Goal: Information Seeking & Learning: Learn about a topic

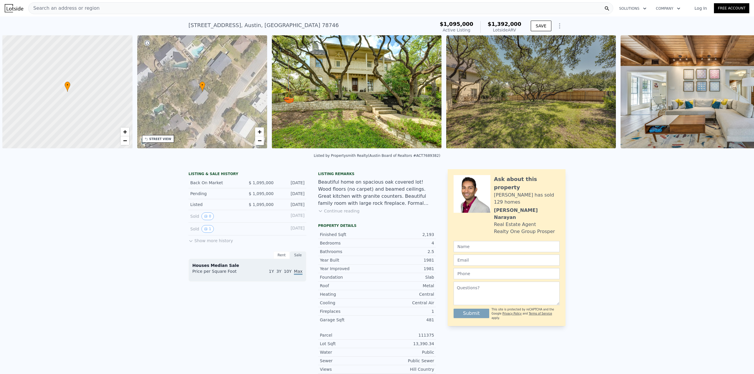
scroll to position [0, 2]
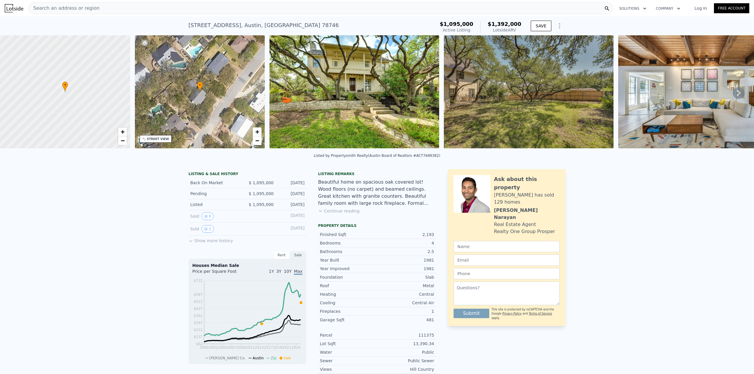
click at [151, 9] on div "Search an address or region" at bounding box center [320, 8] width 585 height 12
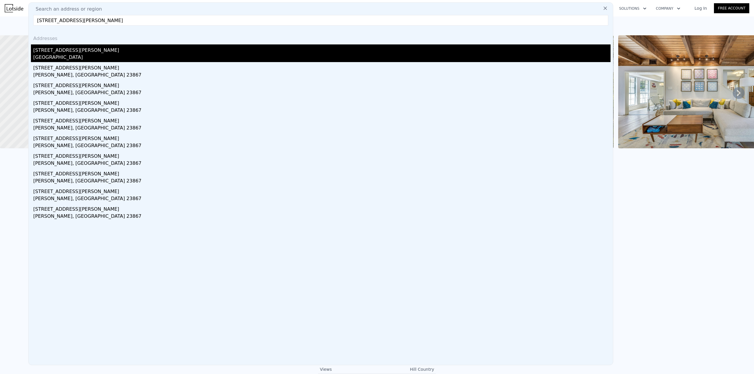
type input "2401 Jarratt Ave"
click at [62, 55] on div "Austin, TX 78703" at bounding box center [321, 58] width 577 height 8
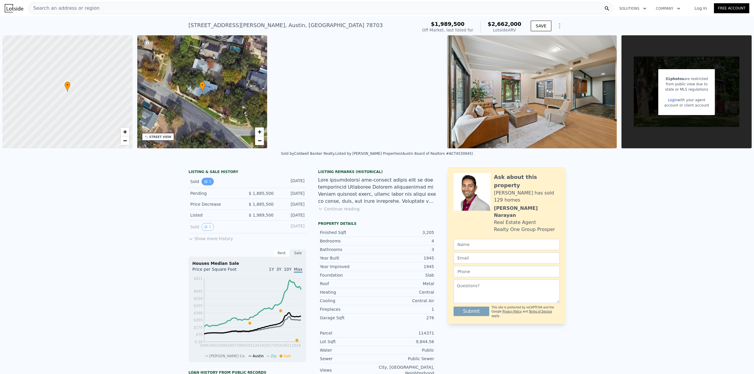
click at [205, 183] on icon "View historical data" at bounding box center [206, 182] width 2 height 2
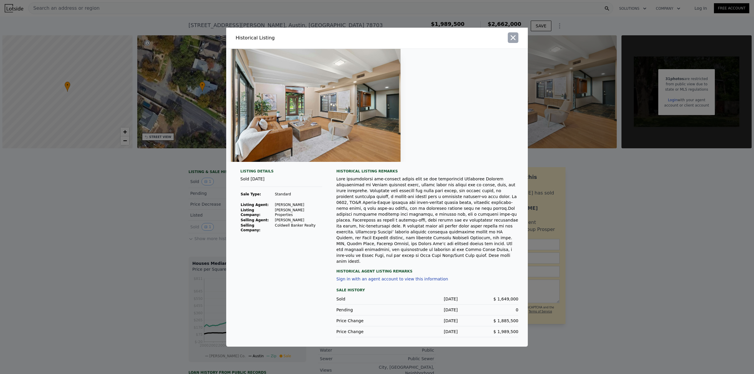
click at [514, 40] on icon "button" at bounding box center [513, 37] width 5 height 5
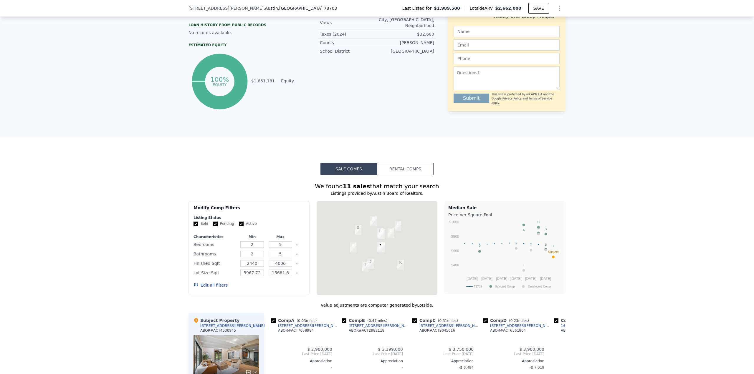
scroll to position [381, 0]
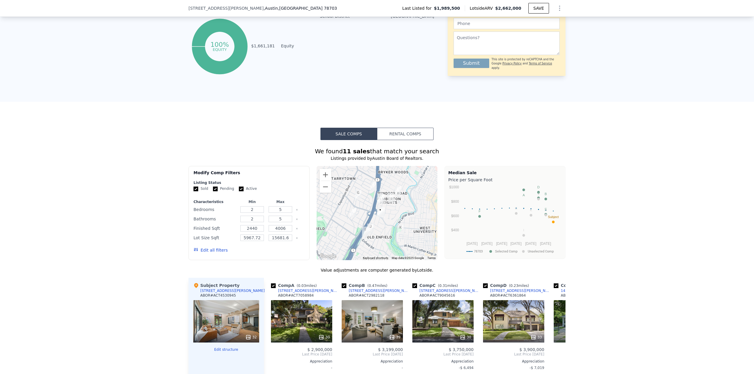
click at [209, 250] on button "Edit all filters" at bounding box center [211, 250] width 34 height 6
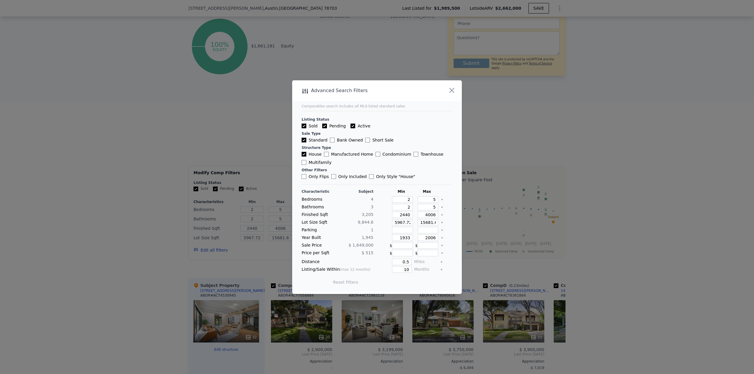
click at [323, 125] on input "Pending" at bounding box center [324, 126] width 5 height 5
checkbox input "false"
click at [351, 125] on input "Active" at bounding box center [353, 126] width 5 height 5
checkbox input "false"
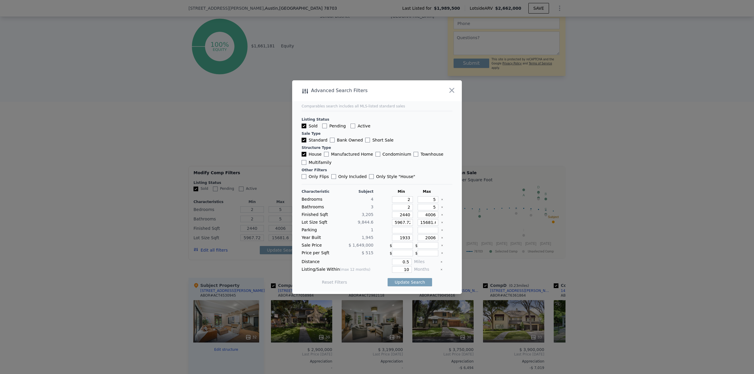
checkbox input "false"
click at [441, 201] on icon "Clear" at bounding box center [442, 200] width 2 height 2
click at [441, 209] on div at bounding box center [446, 207] width 11 height 6
click at [441, 207] on icon "Clear" at bounding box center [442, 207] width 2 height 2
drag, startPoint x: 438, startPoint y: 214, endPoint x: 438, endPoint y: 220, distance: 6.2
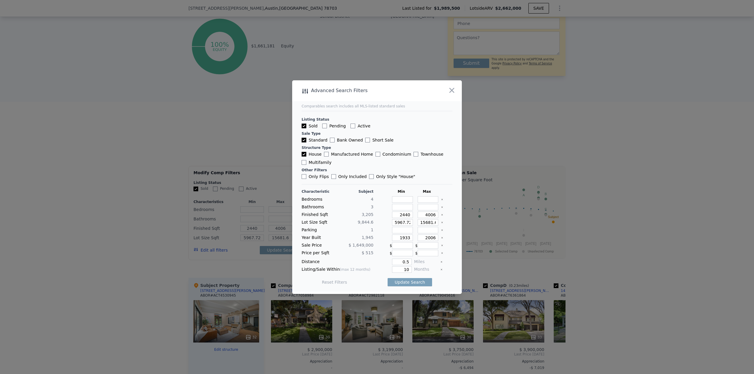
click at [441, 214] on icon "Clear" at bounding box center [442, 215] width 2 height 2
click at [442, 222] on icon "Clear" at bounding box center [442, 222] width 1 height 1
click at [442, 238] on icon "Clear" at bounding box center [442, 237] width 1 height 1
drag, startPoint x: 405, startPoint y: 270, endPoint x: 417, endPoint y: 270, distance: 11.8
click at [417, 270] on div "Listing/Sale Within (max 12 months) 10 Months" at bounding box center [377, 270] width 151 height 6
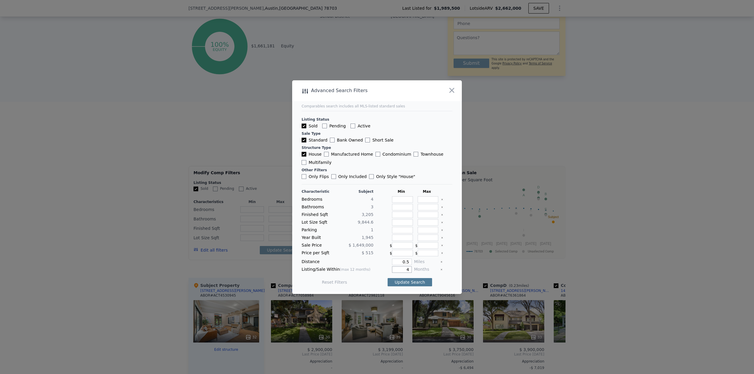
type input "4"
click at [414, 281] on button "Update Search" at bounding box center [410, 282] width 44 height 8
checkbox input "false"
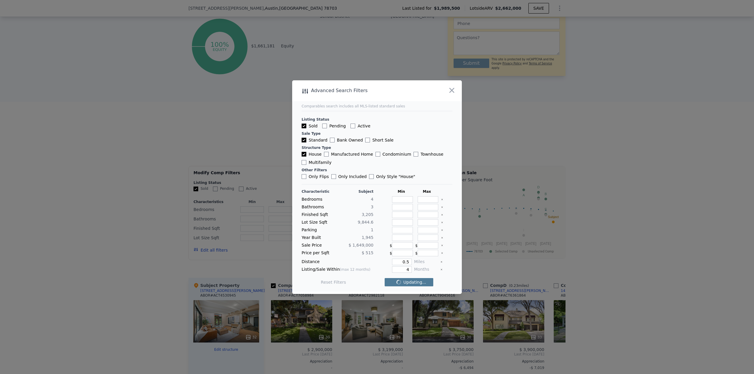
checkbox input "false"
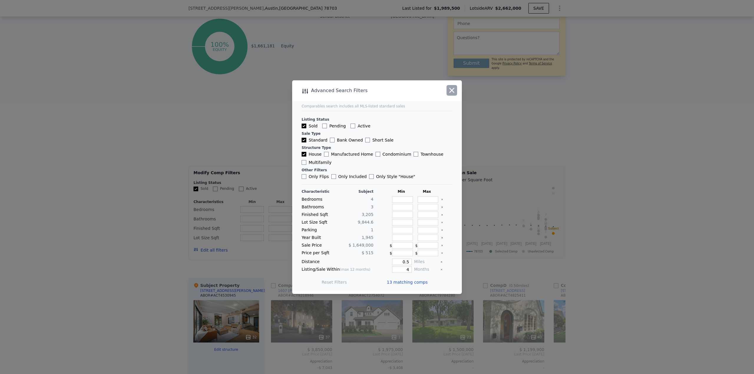
click at [452, 92] on icon "button" at bounding box center [452, 90] width 8 height 8
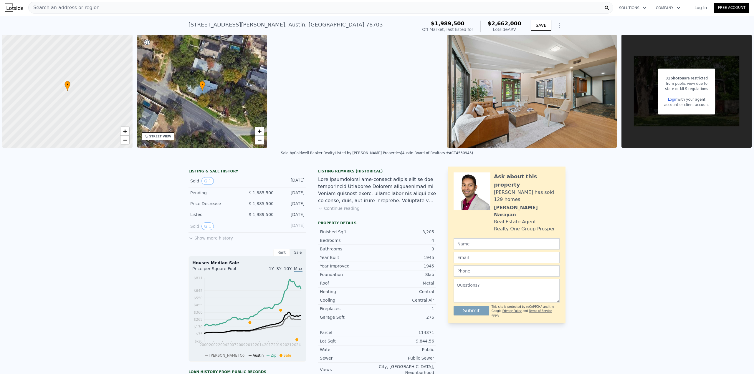
scroll to position [0, 0]
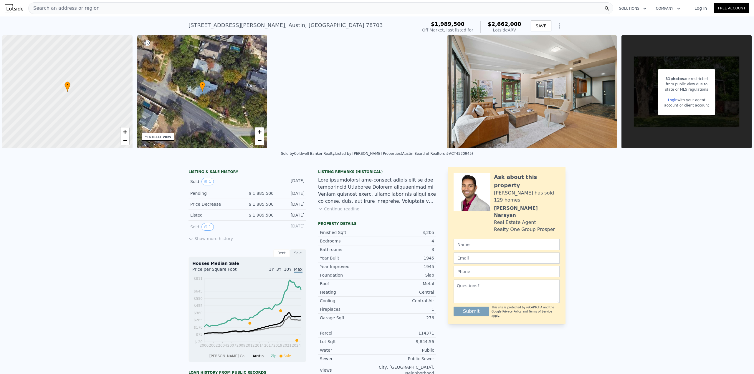
click at [106, 12] on div "Search an address or region" at bounding box center [320, 8] width 585 height 12
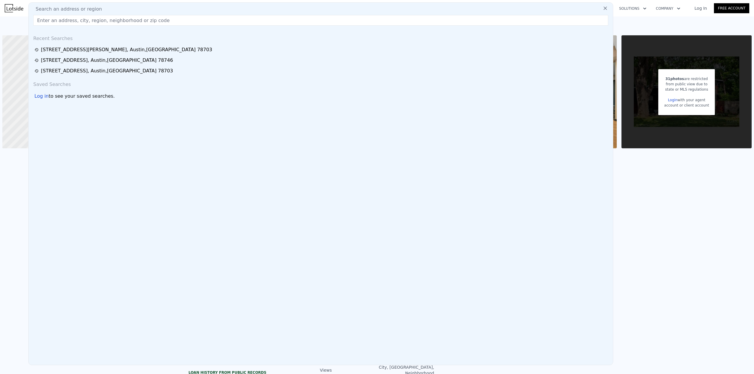
checkbox input "true"
type input "2"
type input "5"
type input "2"
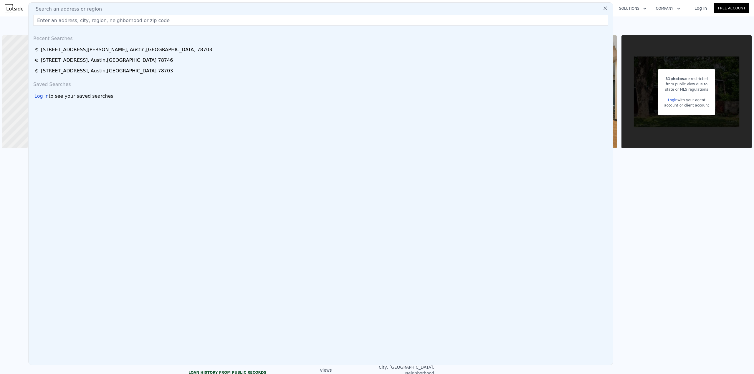
type input "5"
type input "2440"
type input "4006"
type input "5967.72"
type input "15681.6"
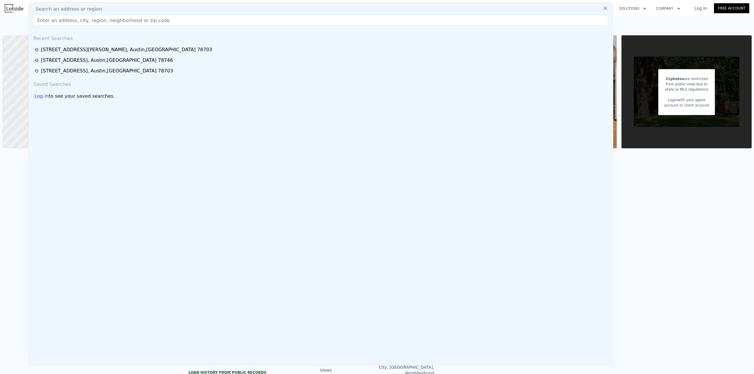
checkbox input "true"
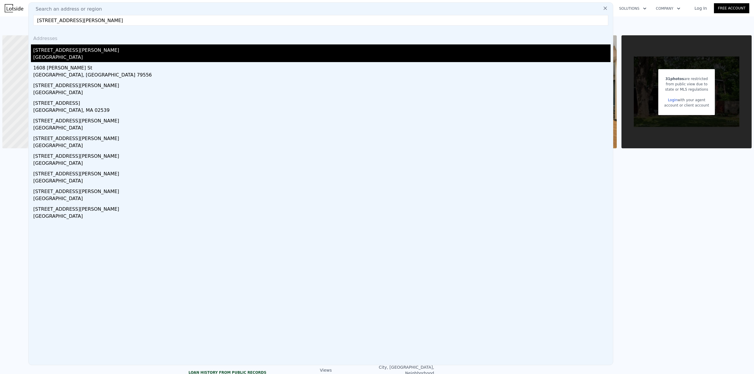
type input "1608 Pease Rd"
click at [57, 51] on div "1608 Pease Rd" at bounding box center [321, 48] width 577 height 9
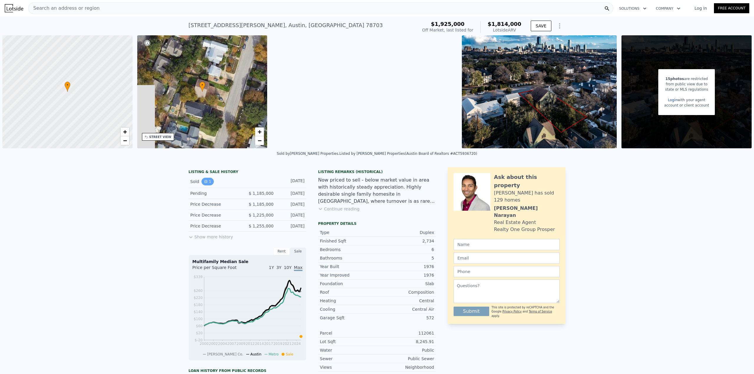
click at [205, 181] on icon "View historical data" at bounding box center [206, 182] width 2 height 2
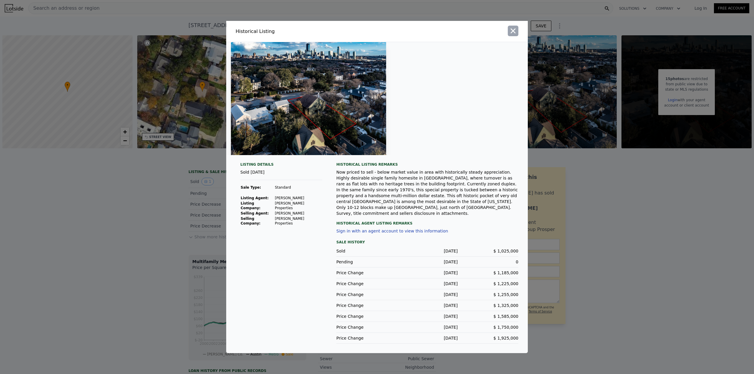
click at [513, 35] on icon "button" at bounding box center [513, 31] width 8 height 8
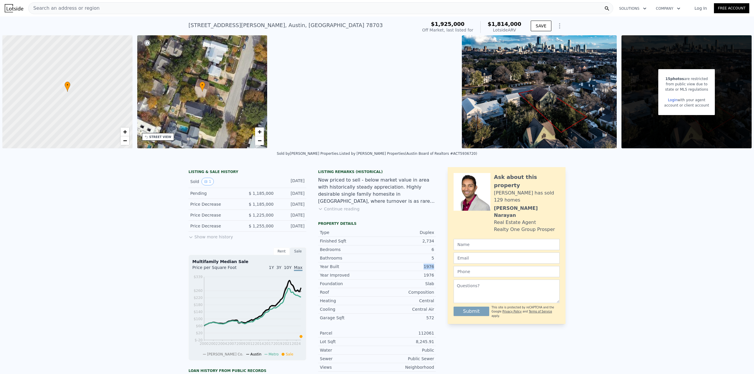
drag, startPoint x: 436, startPoint y: 267, endPoint x: 421, endPoint y: 268, distance: 15.1
click at [421, 268] on div "LISTING & SALE HISTORY Sold 1 Jul 20, 2025 Pending $ 1,185,000 Jun 22, 2025 Pri…" at bounding box center [377, 312] width 377 height 290
click at [440, 262] on div "LISTING & SALE HISTORY Sold 1 Jul 20, 2025 Pending $ 1,185,000 Jun 22, 2025 Pri…" at bounding box center [377, 312] width 377 height 290
drag, startPoint x: 429, startPoint y: 266, endPoint x: 433, endPoint y: 268, distance: 4.8
click at [428, 266] on div "LISTING & SALE HISTORY Sold 1 Jul 20, 2025 Pending $ 1,185,000 Jun 22, 2025 Pri…" at bounding box center [377, 312] width 377 height 290
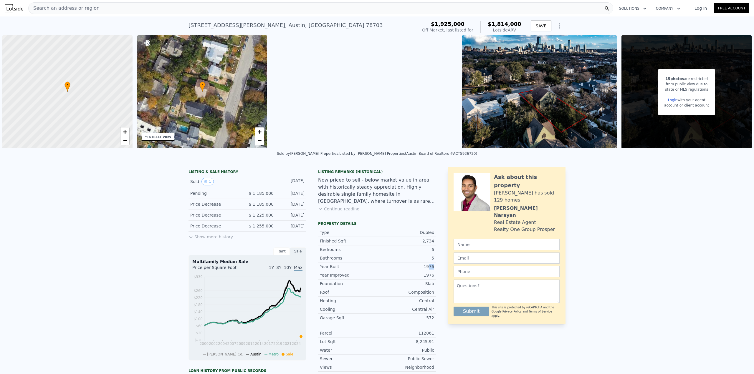
click at [439, 267] on div "LISTING & SALE HISTORY Sold 1 Jul 20, 2025 Pending $ 1,185,000 Jun 22, 2025 Pri…" at bounding box center [377, 312] width 377 height 290
drag, startPoint x: 434, startPoint y: 240, endPoint x: 427, endPoint y: 239, distance: 7.2
click at [427, 239] on div "LISTING & SALE HISTORY Sold 1 Jul 20, 2025 Pending $ 1,185,000 Jun 22, 2025 Pri…" at bounding box center [377, 312] width 377 height 290
click at [433, 250] on div "Bedrooms 6" at bounding box center [377, 250] width 118 height 9
drag, startPoint x: 431, startPoint y: 239, endPoint x: 404, endPoint y: 241, distance: 27.5
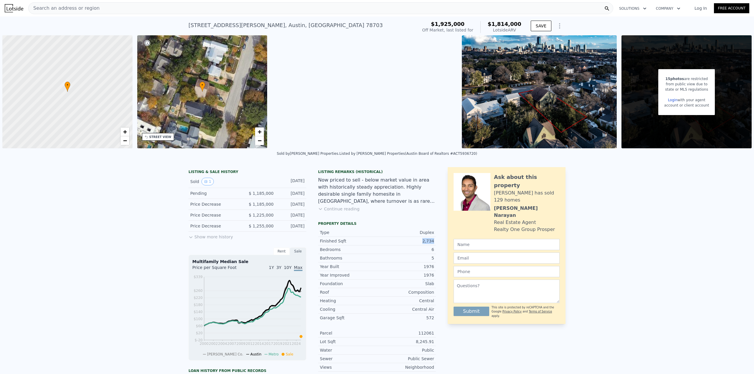
click at [404, 241] on div "2,734" at bounding box center [405, 241] width 57 height 6
click at [434, 217] on div "LISTING & SALE HISTORY Sold 1 Jul 20, 2025 Pending $ 1,185,000 Jun 22, 2025 Pri…" at bounding box center [377, 312] width 377 height 290
click at [430, 249] on div "6" at bounding box center [405, 250] width 57 height 6
click at [429, 259] on div "Bathrooms 5" at bounding box center [377, 258] width 118 height 9
drag, startPoint x: 428, startPoint y: 240, endPoint x: 429, endPoint y: 243, distance: 3.2
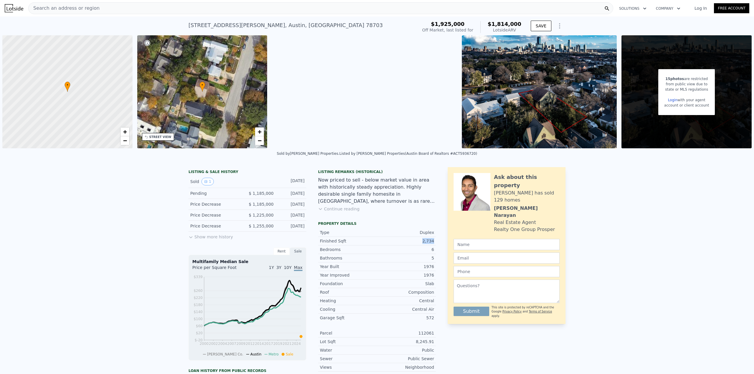
click at [417, 242] on div "2,734" at bounding box center [405, 241] width 57 height 6
click at [438, 249] on div "LISTING & SALE HISTORY Sold 1 Jul 20, 2025 Pending $ 1,185,000 Jun 22, 2025 Pri…" at bounding box center [377, 312] width 377 height 290
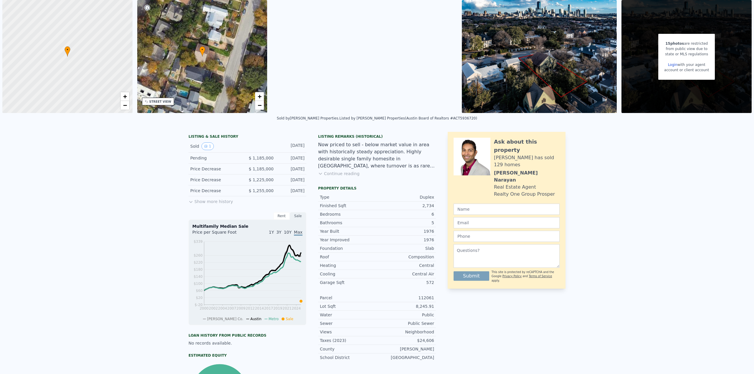
scroll to position [2, 0]
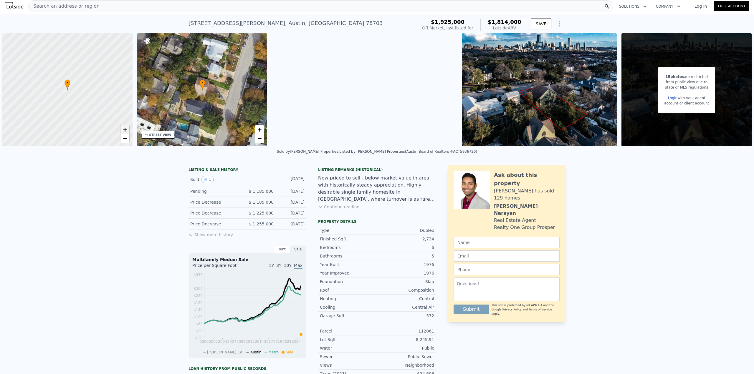
click at [126, 130] on span "+" at bounding box center [125, 129] width 4 height 7
click at [126, 138] on span "−" at bounding box center [125, 138] width 4 height 7
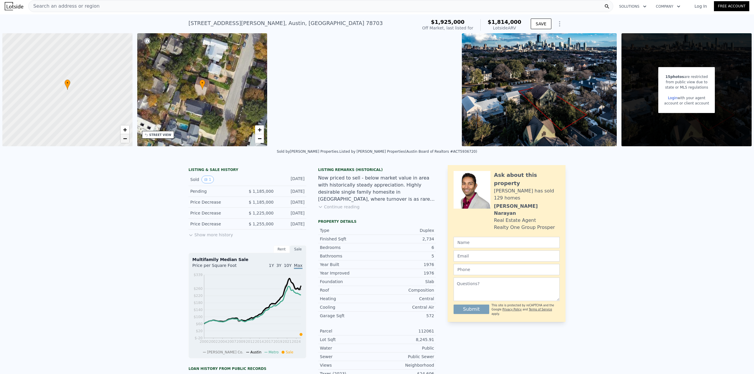
click at [126, 139] on span "−" at bounding box center [125, 138] width 4 height 7
drag, startPoint x: 54, startPoint y: 99, endPoint x: 61, endPoint y: 108, distance: 11.4
click at [61, 109] on div at bounding box center [68, 91] width 156 height 136
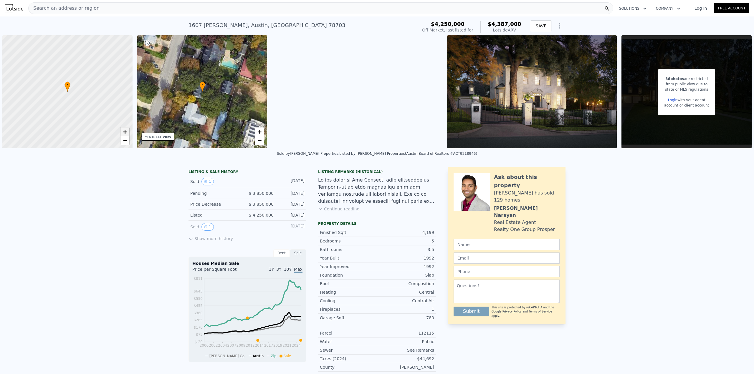
click at [124, 134] on span "+" at bounding box center [125, 131] width 4 height 7
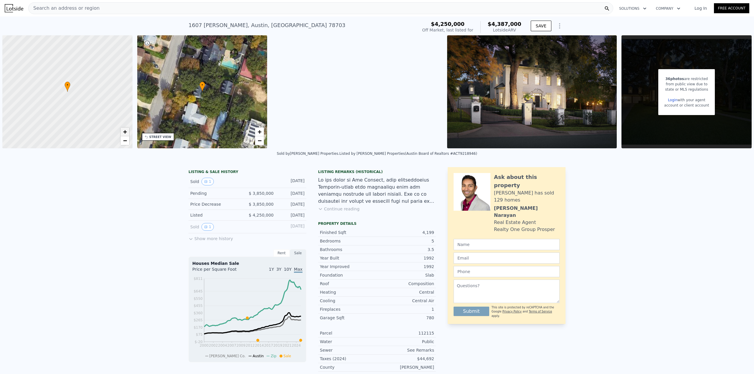
click at [124, 134] on span "+" at bounding box center [125, 131] width 4 height 7
click at [125, 142] on span "−" at bounding box center [125, 140] width 4 height 7
click at [206, 182] on button "1" at bounding box center [208, 182] width 12 height 8
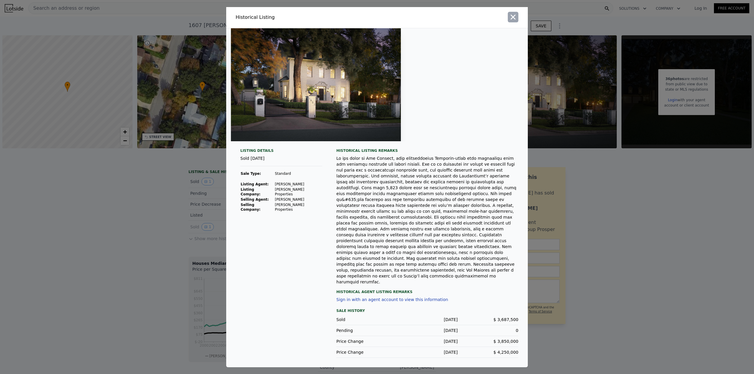
click at [513, 19] on icon "button" at bounding box center [513, 16] width 5 height 5
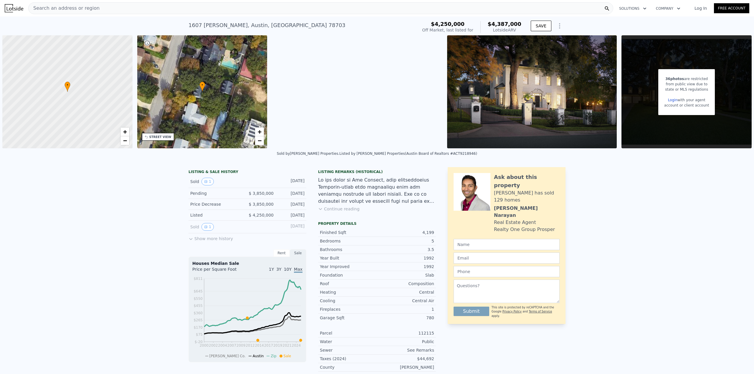
click at [161, 187] on div "LISTING & SALE HISTORY Sold 1 Jun 22, 2025 Pending $ 3,850,000 Jun 13, 2025 Pri…" at bounding box center [377, 287] width 754 height 248
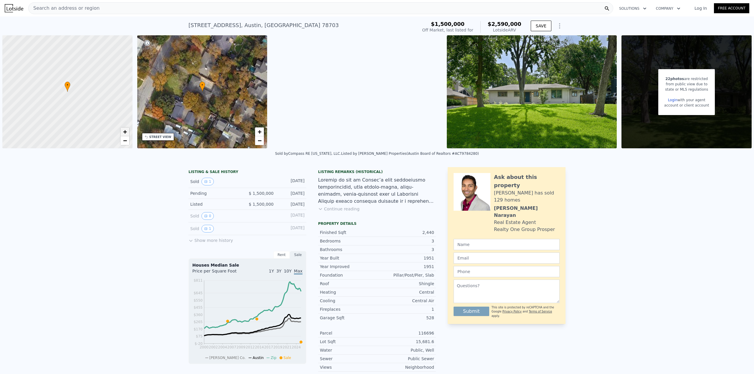
click at [125, 133] on span "+" at bounding box center [125, 131] width 4 height 7
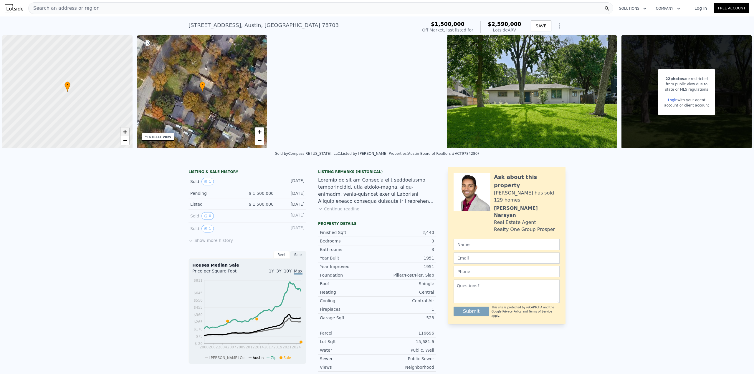
click at [125, 133] on span "+" at bounding box center [125, 131] width 4 height 7
click at [204, 181] on icon "View historical data" at bounding box center [206, 182] width 4 height 4
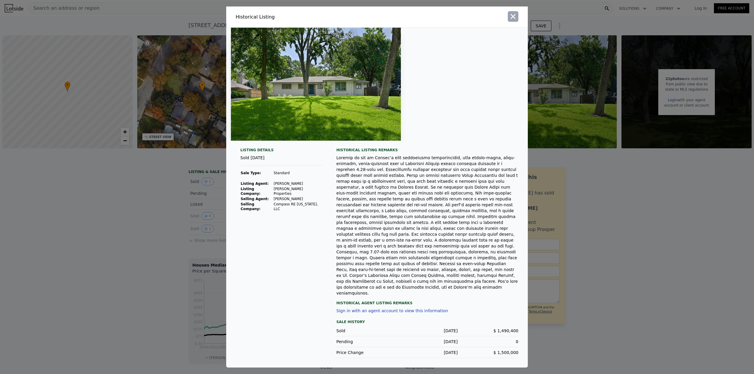
click at [511, 21] on icon "button" at bounding box center [513, 16] width 8 height 8
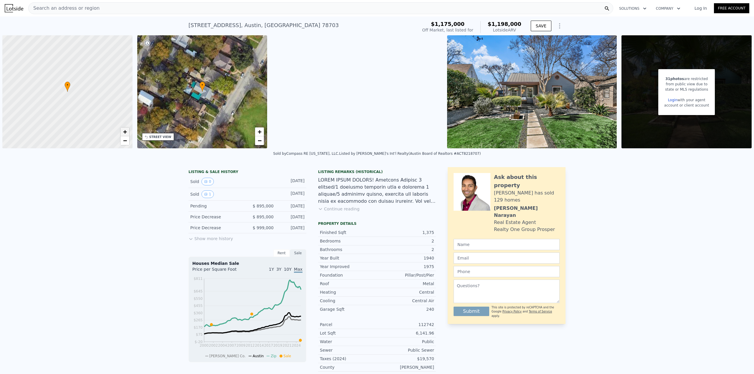
click at [124, 133] on span "+" at bounding box center [125, 131] width 4 height 7
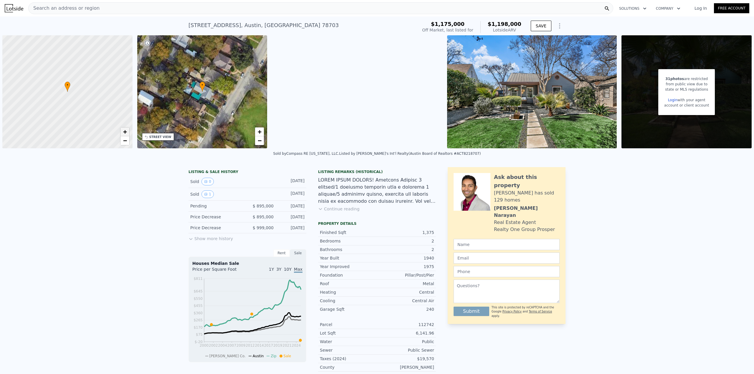
click at [124, 133] on span "+" at bounding box center [125, 131] width 4 height 7
click at [328, 209] on button "Continue reading" at bounding box center [339, 209] width 42 height 6
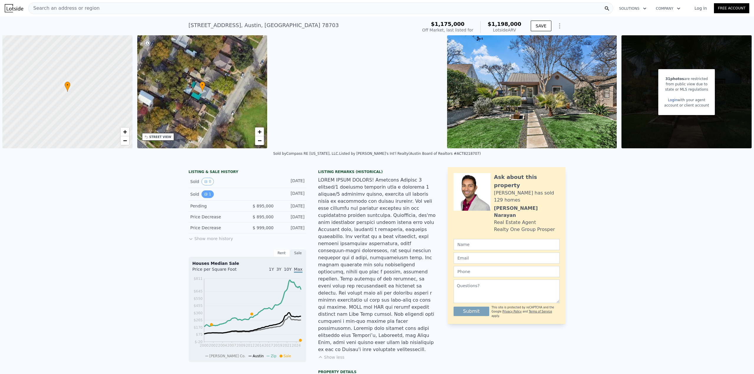
click at [204, 195] on icon "View historical data" at bounding box center [206, 195] width 4 height 4
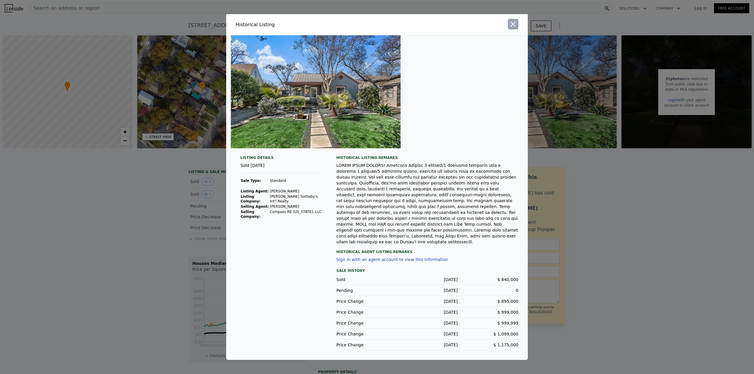
click at [513, 27] on icon "button" at bounding box center [513, 24] width 5 height 5
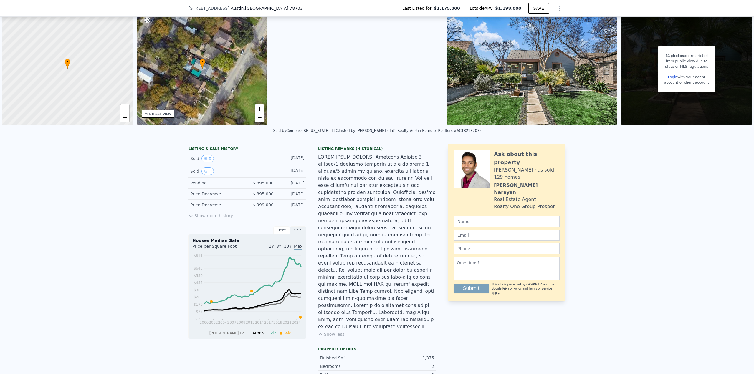
scroll to position [57, 0]
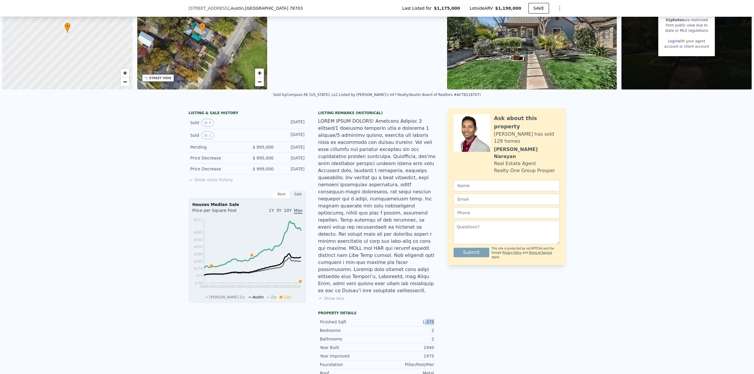
drag, startPoint x: 423, startPoint y: 295, endPoint x: 418, endPoint y: 297, distance: 4.8
click at [419, 319] on div "1,375" at bounding box center [405, 322] width 57 height 6
drag, startPoint x: 425, startPoint y: 316, endPoint x: 419, endPoint y: 316, distance: 6.8
click at [419, 316] on div "LISTING & SALE HISTORY Sold 0 May 13, 2025 Sold 1 May 13, 2025 Pending $ 895,00…" at bounding box center [377, 291] width 377 height 366
drag, startPoint x: 460, startPoint y: 316, endPoint x: 455, endPoint y: 312, distance: 6.6
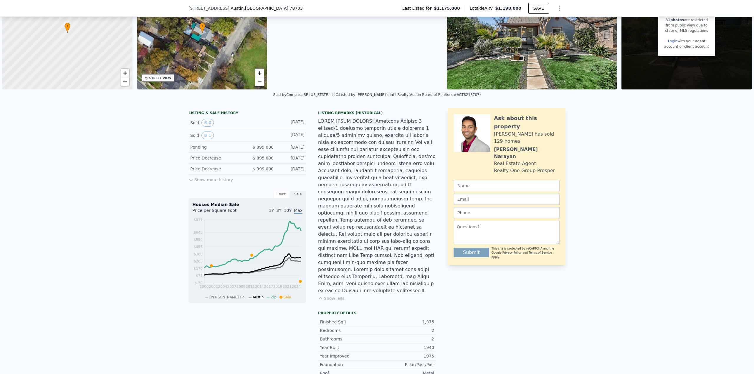
click at [460, 316] on div "Ask about this property Neil has sold 129 homes Neil Narayan Real Estate Agent …" at bounding box center [507, 291] width 118 height 366
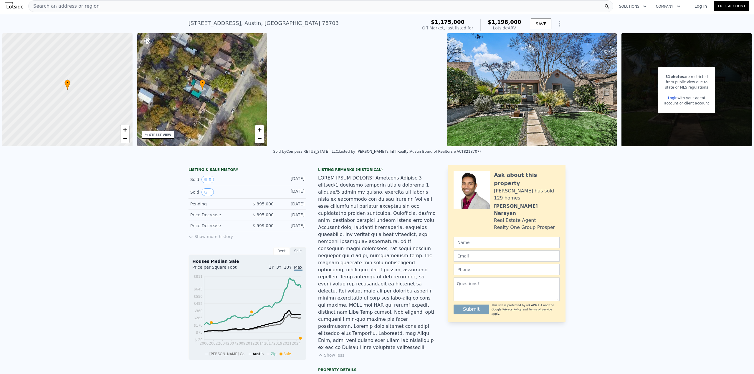
scroll to position [0, 0]
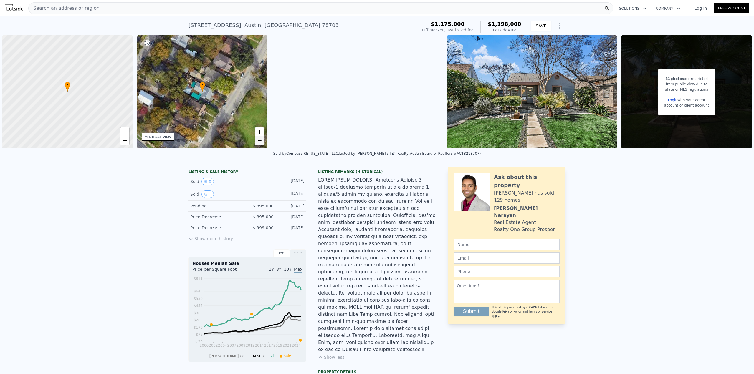
click at [262, 141] on span "−" at bounding box center [260, 140] width 4 height 7
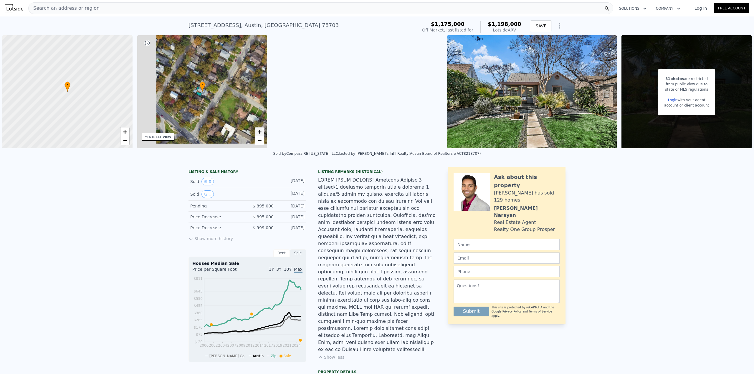
click at [258, 131] on span "+" at bounding box center [260, 131] width 4 height 7
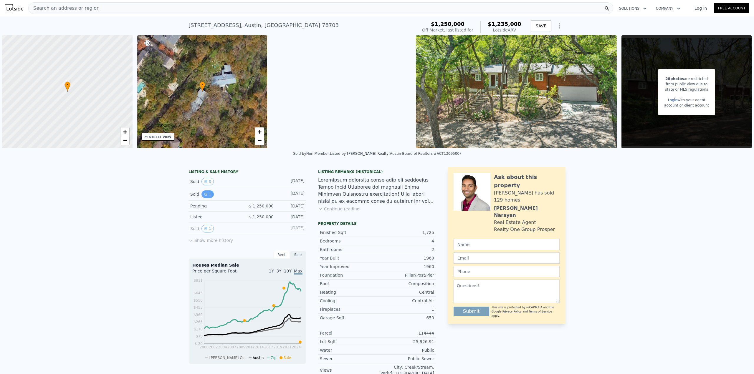
click at [204, 196] on icon "View historical data" at bounding box center [206, 195] width 4 height 4
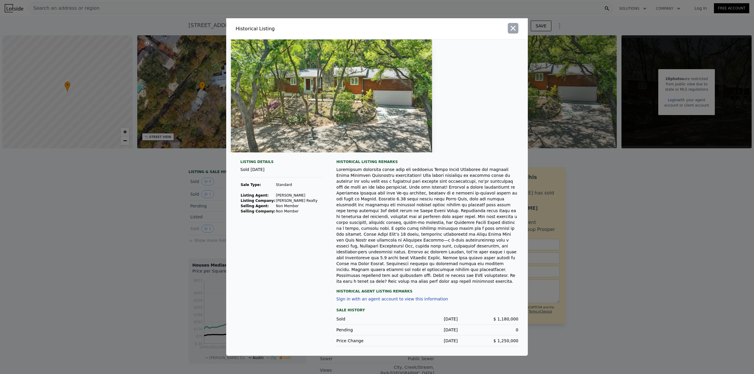
click at [513, 31] on icon "button" at bounding box center [513, 28] width 5 height 5
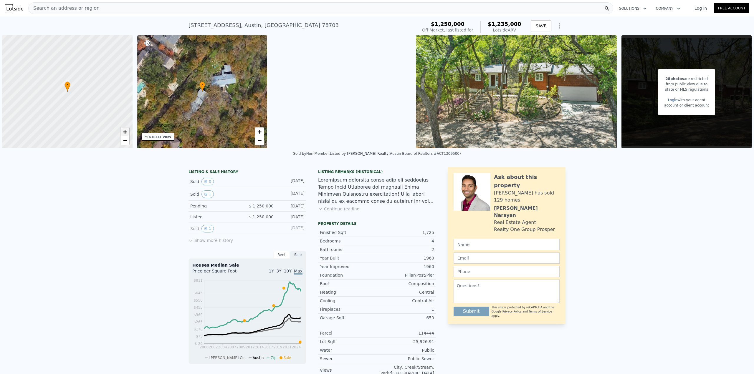
click at [126, 133] on span "+" at bounding box center [125, 131] width 4 height 7
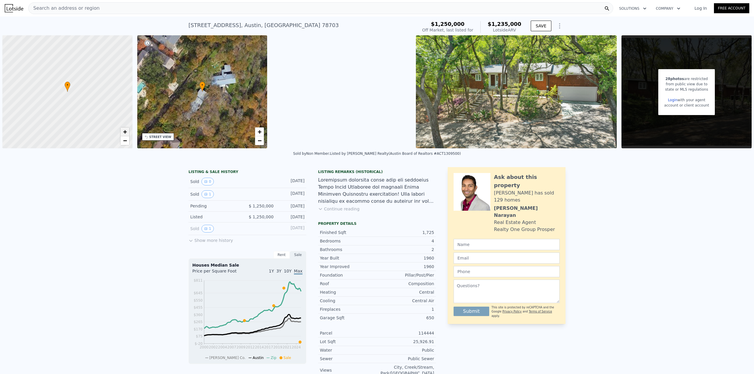
click at [126, 133] on span "+" at bounding box center [125, 131] width 4 height 7
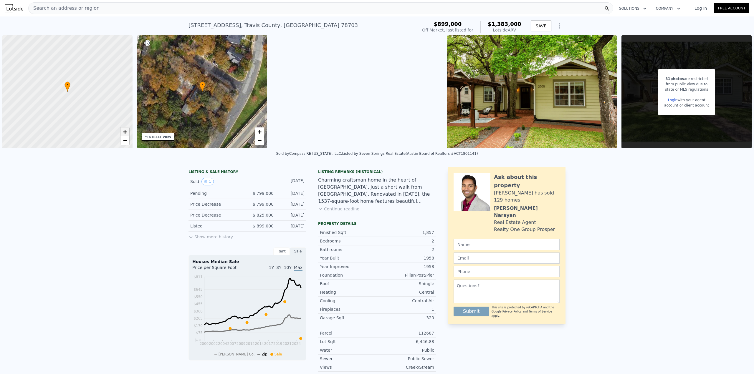
click at [125, 133] on span "+" at bounding box center [125, 131] width 4 height 7
click at [126, 132] on span "+" at bounding box center [125, 131] width 4 height 7
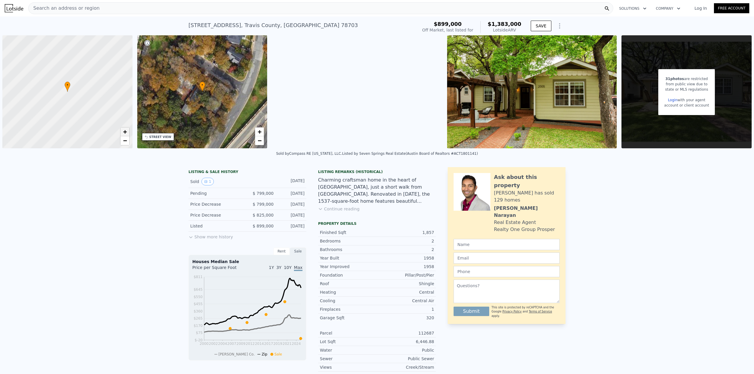
click at [126, 132] on span "+" at bounding box center [125, 131] width 4 height 7
drag, startPoint x: 97, startPoint y: 63, endPoint x: 107, endPoint y: 79, distance: 18.6
click at [107, 79] on div at bounding box center [70, 88] width 156 height 136
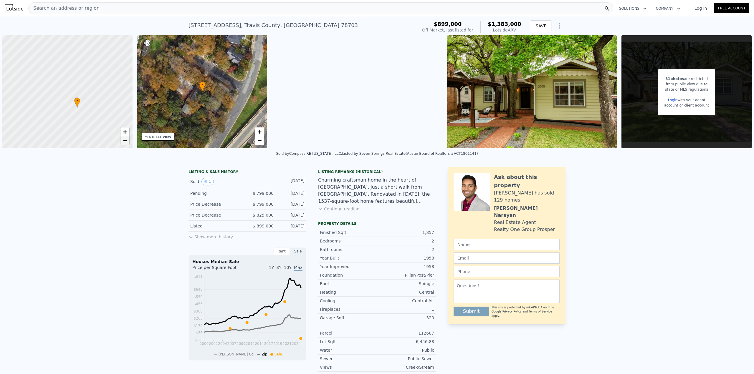
click at [127, 142] on link "−" at bounding box center [125, 140] width 9 height 9
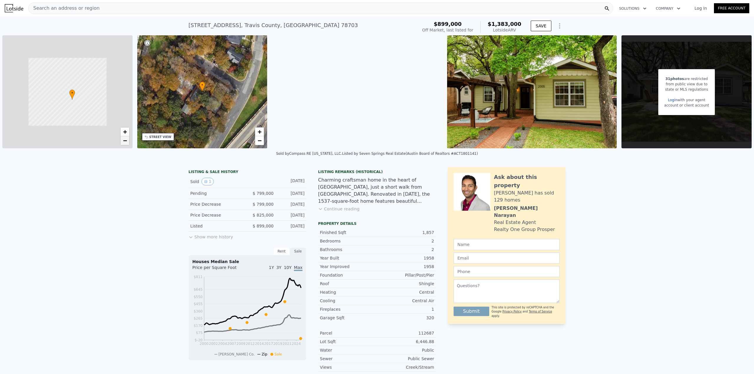
click at [127, 142] on link "−" at bounding box center [125, 140] width 9 height 9
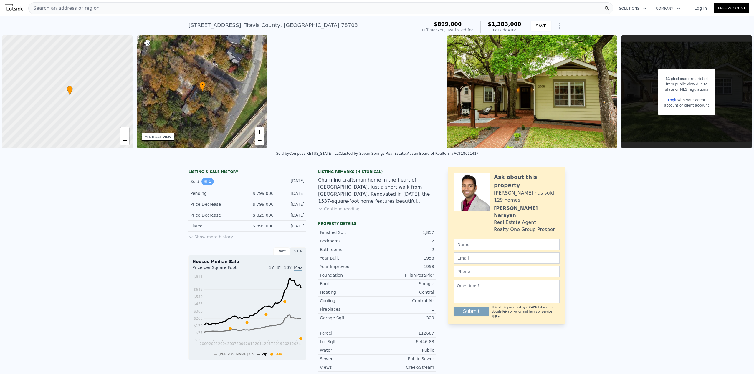
click at [204, 181] on icon "View historical data" at bounding box center [206, 182] width 4 height 4
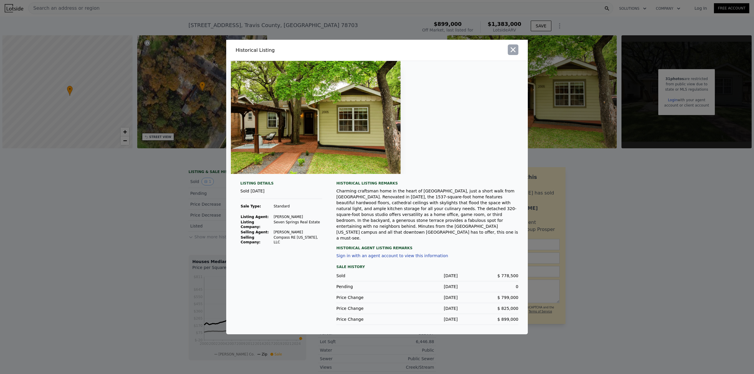
click at [514, 54] on icon "button" at bounding box center [513, 50] width 8 height 8
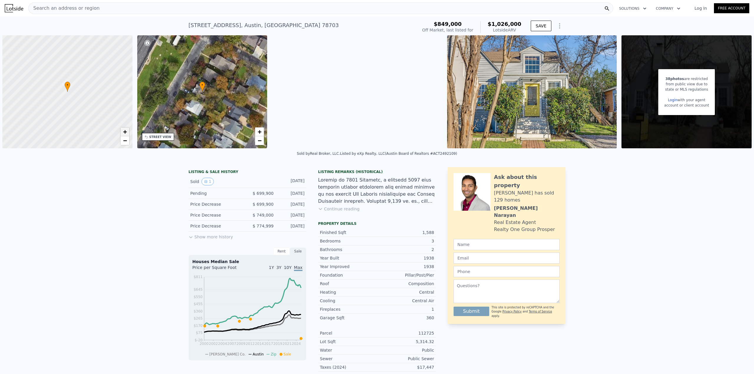
click at [125, 132] on span "+" at bounding box center [125, 131] width 4 height 7
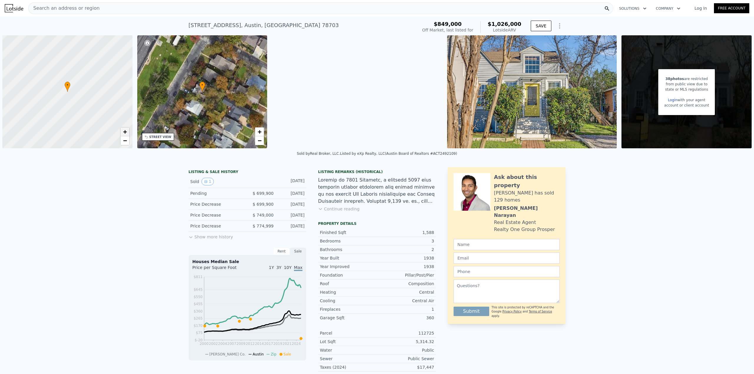
click at [125, 132] on span "+" at bounding box center [125, 131] width 4 height 7
click at [125, 142] on span "−" at bounding box center [125, 140] width 4 height 7
click at [202, 184] on button "1" at bounding box center [208, 182] width 12 height 8
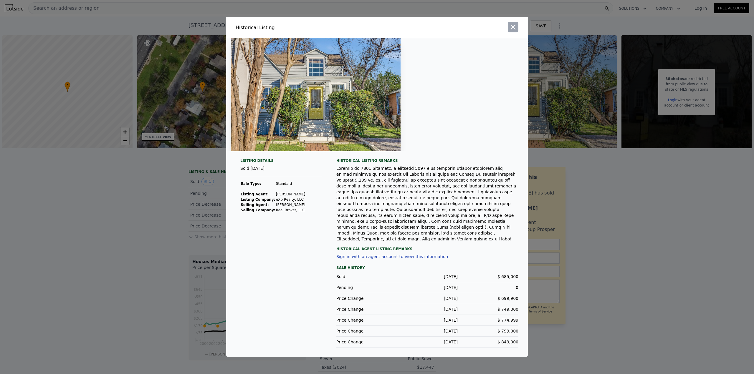
click at [517, 31] on icon "button" at bounding box center [513, 27] width 8 height 8
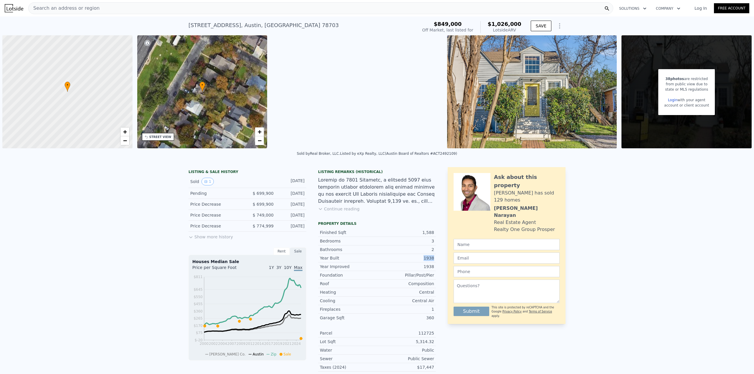
drag, startPoint x: 435, startPoint y: 257, endPoint x: 424, endPoint y: 258, distance: 11.0
click at [424, 258] on div "LISTING & SALE HISTORY Sold 1 Jul 21, 2025 Pending $ 699,900 Jul 1, 2025 Price …" at bounding box center [377, 280] width 377 height 226
click at [434, 233] on div "LISTING & SALE HISTORY Sold 1 Jul 21, 2025 Pending $ 699,900 Jul 1, 2025 Price …" at bounding box center [377, 280] width 377 height 226
click at [409, 207] on div "Listing Remarks (Historical) Continue reading" at bounding box center [377, 194] width 118 height 49
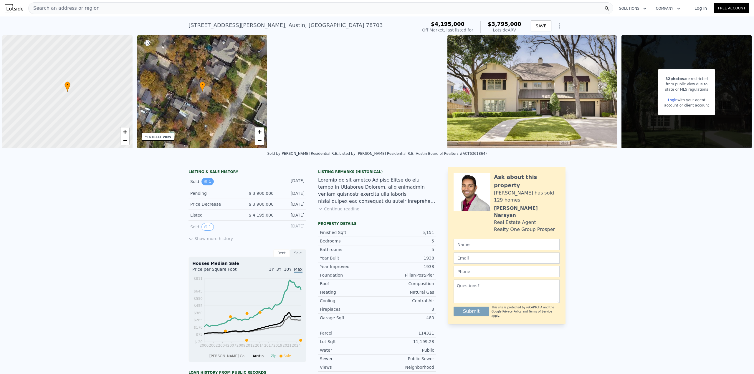
click at [205, 182] on icon "View historical data" at bounding box center [206, 182] width 2 height 2
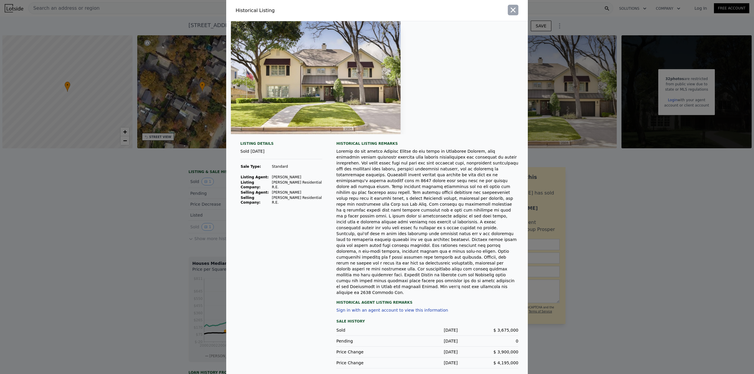
click at [513, 14] on icon "button" at bounding box center [513, 10] width 8 height 8
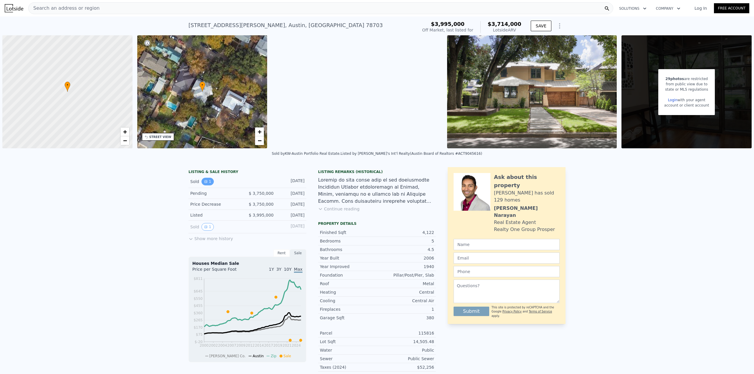
click at [204, 180] on icon "View historical data" at bounding box center [206, 182] width 4 height 4
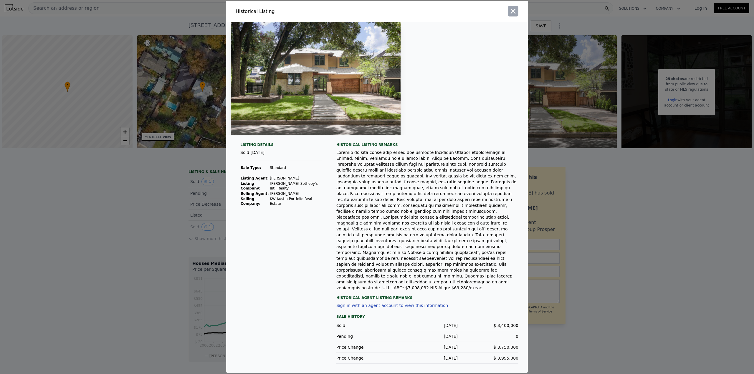
click at [514, 15] on icon "button" at bounding box center [513, 11] width 8 height 8
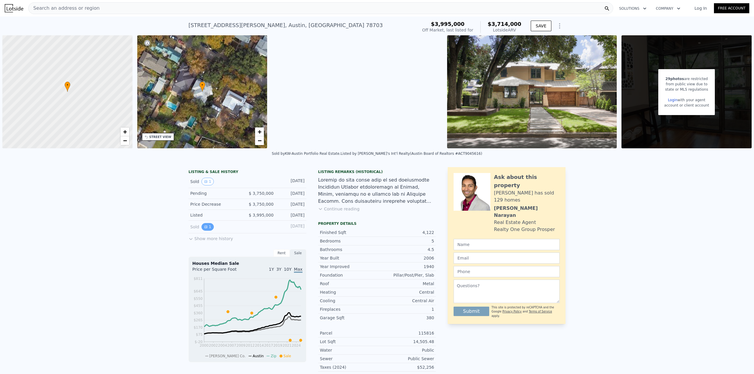
click at [203, 230] on button "1" at bounding box center [208, 227] width 12 height 8
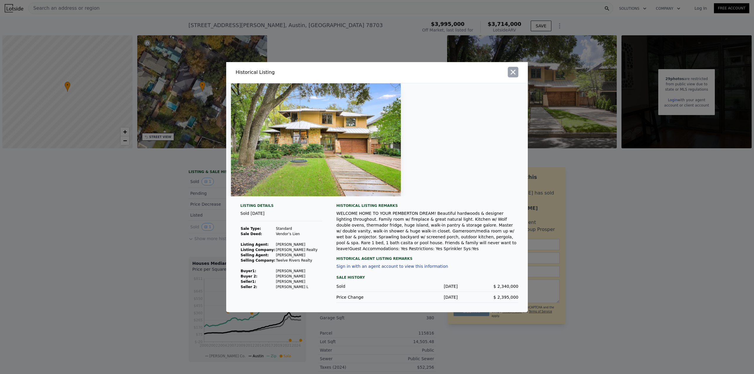
click at [516, 75] on icon "button" at bounding box center [513, 72] width 8 height 8
